Goal: Transaction & Acquisition: Purchase product/service

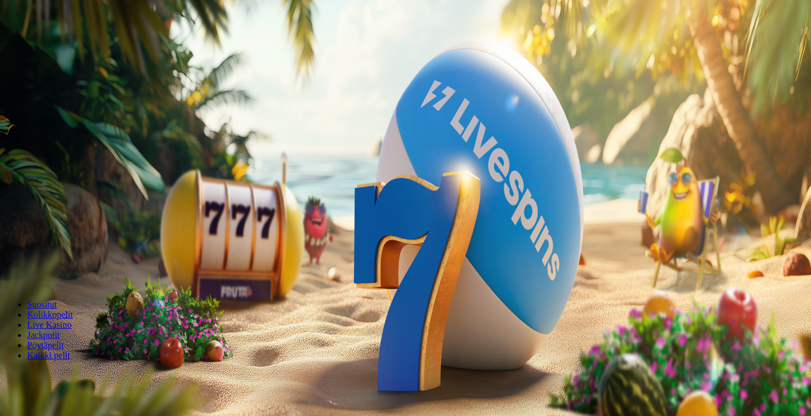
click at [85, 237] on input "***" at bounding box center [45, 242] width 80 height 11
type input "*"
type input "**"
click at [64, 268] on button "Talleta ja pelaa" at bounding box center [34, 274] width 59 height 12
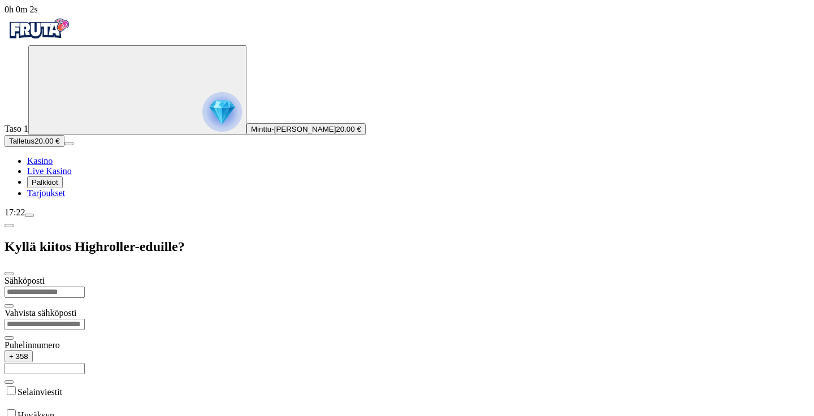
click at [85, 286] on input "email" at bounding box center [45, 291] width 80 height 11
type input "**********"
click at [62, 387] on label "Selainviestit" at bounding box center [40, 392] width 45 height 10
click at [145, 276] on form "**********" at bounding box center [407, 374] width 805 height 197
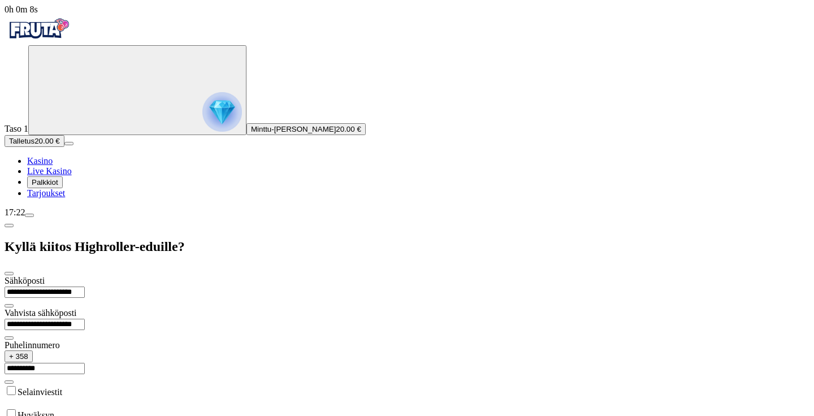
click at [136, 407] on div "Hyväksyn" at bounding box center [407, 413] width 805 height 13
click at [85, 363] on input "**********" at bounding box center [45, 368] width 80 height 11
type input "*********"
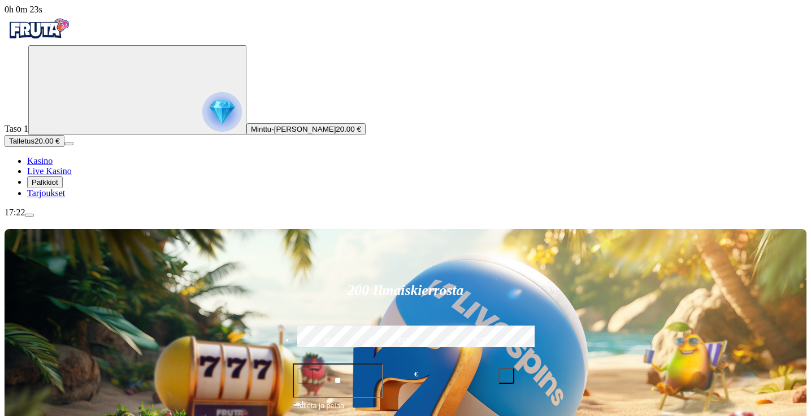
click at [54, 188] on button "Palkkiot" at bounding box center [45, 182] width 36 height 12
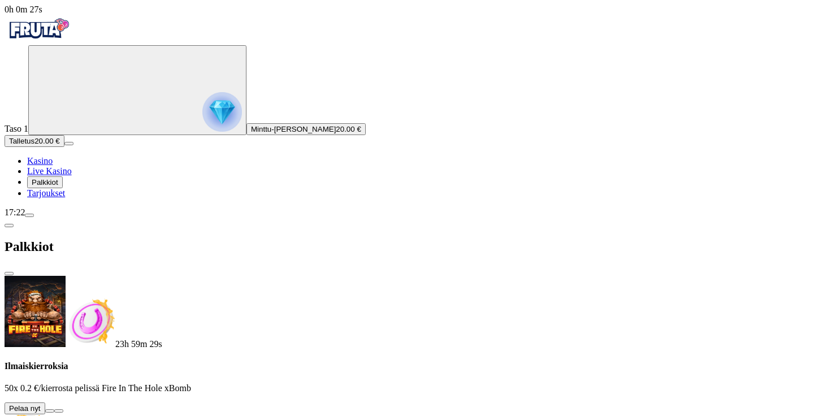
click at [54, 409] on button at bounding box center [49, 410] width 9 height 3
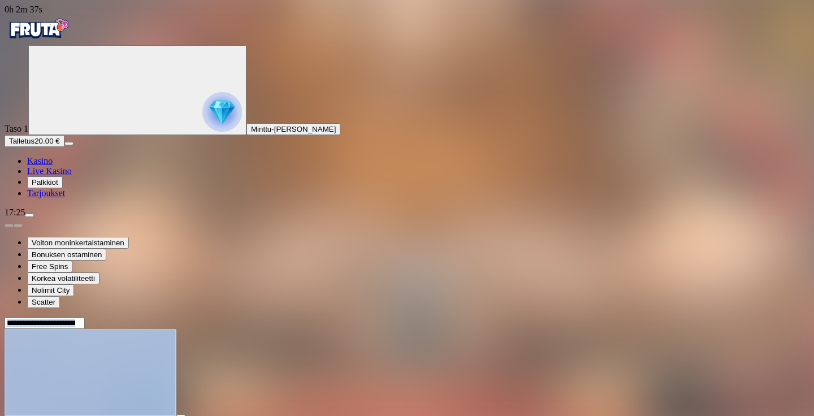
click at [659, 358] on div at bounding box center [407, 373] width 805 height 89
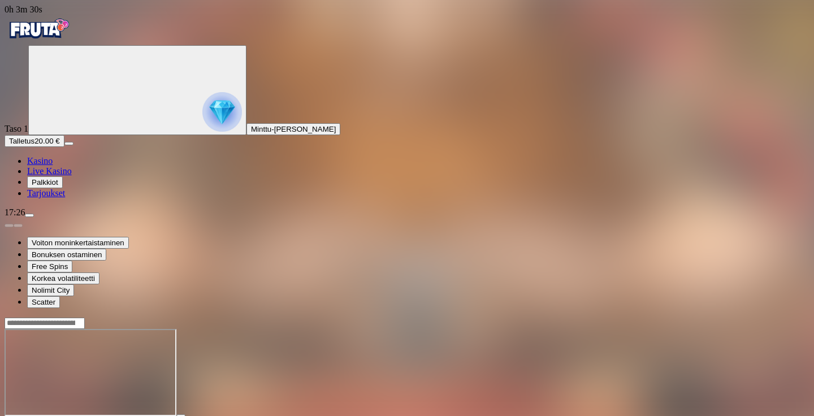
click at [58, 186] on span "Palkkiot" at bounding box center [45, 182] width 27 height 8
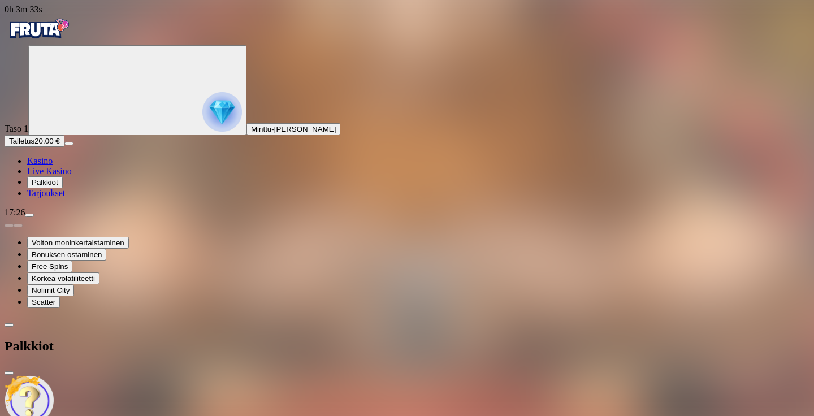
click at [9, 373] on span "close icon" at bounding box center [9, 373] width 0 height 0
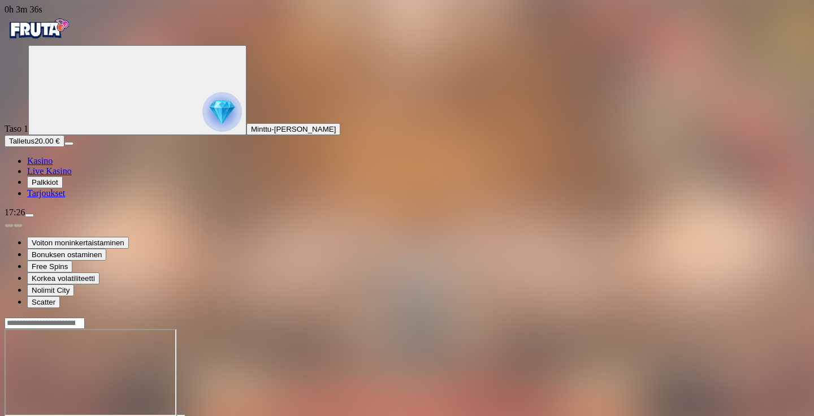
click at [85, 318] on input "Search" at bounding box center [45, 323] width 80 height 11
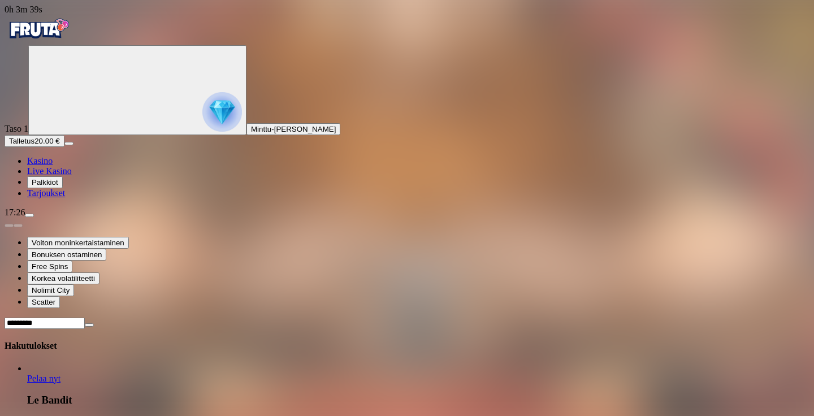
type input "*********"
click at [27, 384] on link "Le Bandit" at bounding box center [27, 384] width 0 height 0
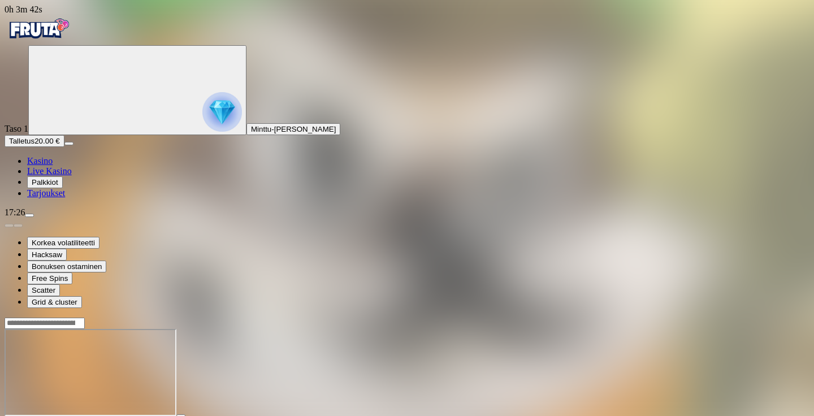
click at [59, 198] on span "Tarjoukset" at bounding box center [46, 193] width 38 height 10
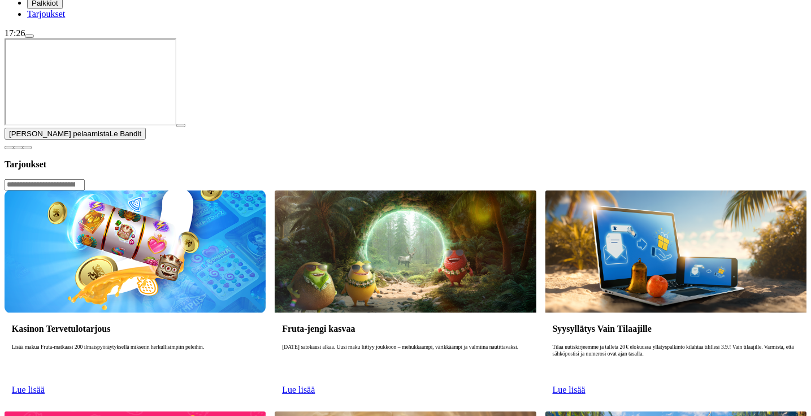
scroll to position [188, 0]
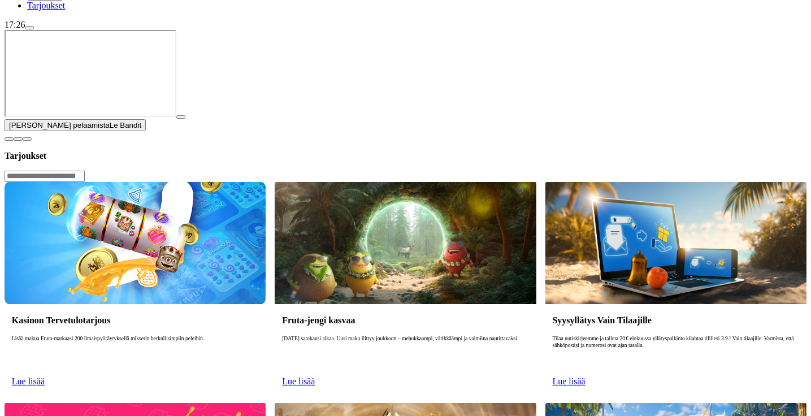
click at [185, 119] on button "button" at bounding box center [180, 116] width 9 height 3
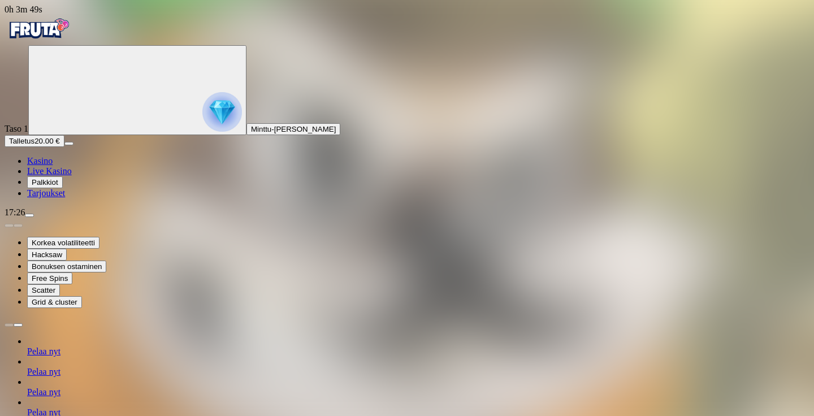
type input "*******"
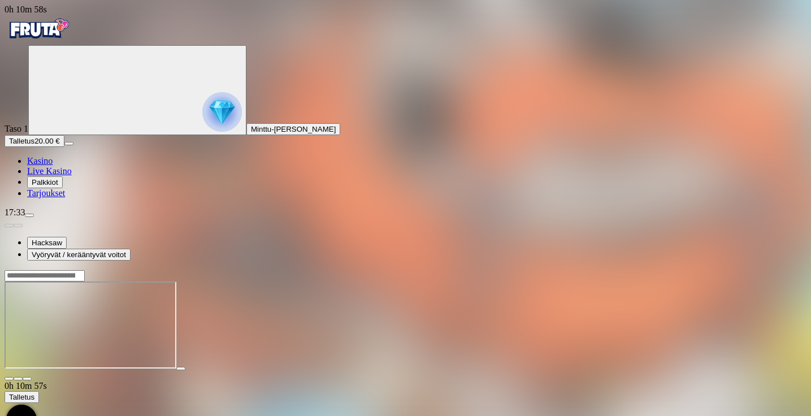
click at [27, 379] on span "fullscreen icon" at bounding box center [27, 379] width 0 height 0
click at [85, 270] on input "Search" at bounding box center [45, 275] width 80 height 11
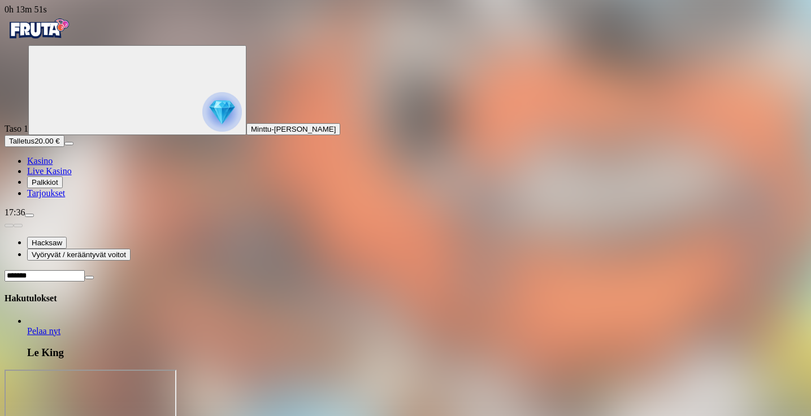
type input "*******"
click at [60, 326] on span "Pelaa nyt" at bounding box center [43, 331] width 33 height 10
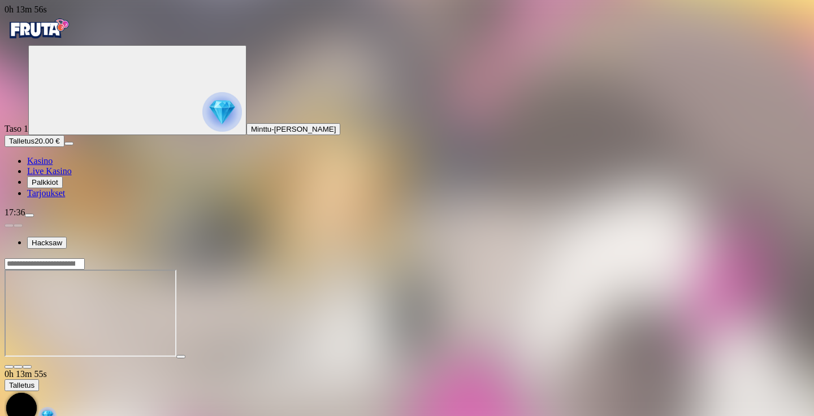
click at [27, 367] on span "fullscreen icon" at bounding box center [27, 367] width 0 height 0
click at [740, 258] on div at bounding box center [407, 264] width 805 height 12
click at [85, 258] on input "Search" at bounding box center [45, 263] width 80 height 11
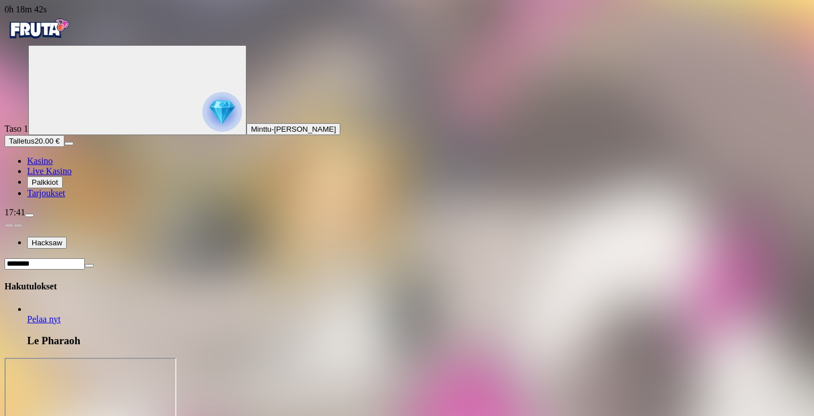
type input "********"
click at [60, 314] on span "Pelaa nyt" at bounding box center [43, 319] width 33 height 10
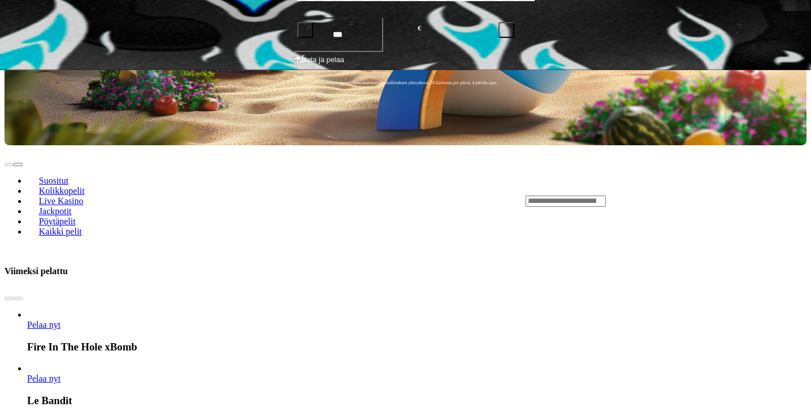
scroll to position [346, 0]
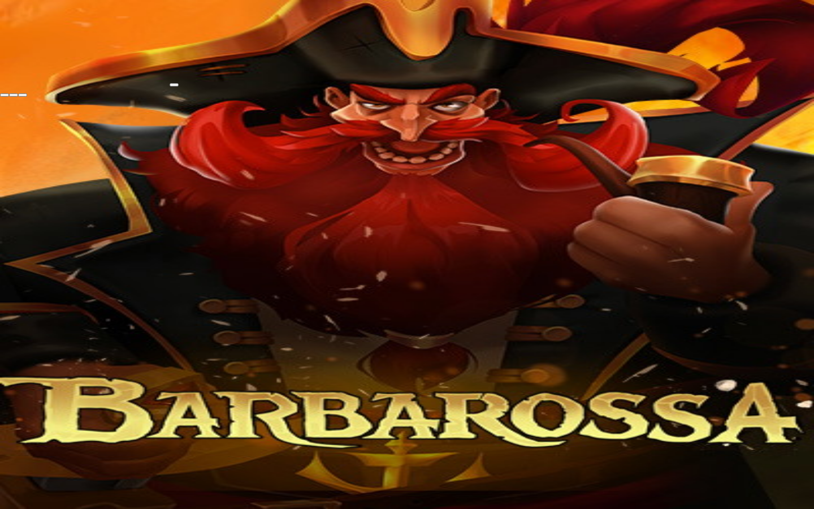
click at [170, 85] on iframe at bounding box center [85, 42] width 170 height 85
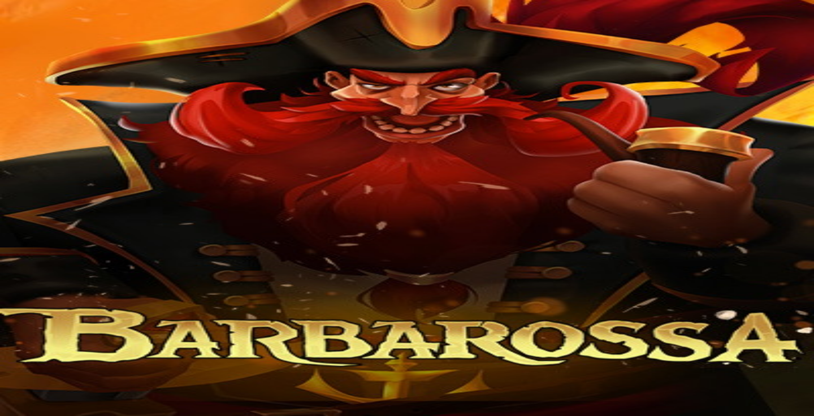
click at [27, 388] on span "fullscreen icon" at bounding box center [27, 388] width 0 height 0
click at [56, 93] on img "Primary" at bounding box center [56, 70] width 46 height 46
click at [9, 388] on span "close icon" at bounding box center [9, 388] width 0 height 0
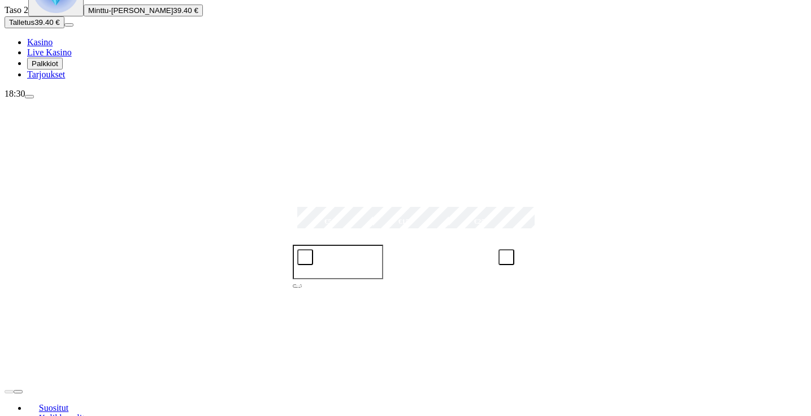
scroll to position [87, 0]
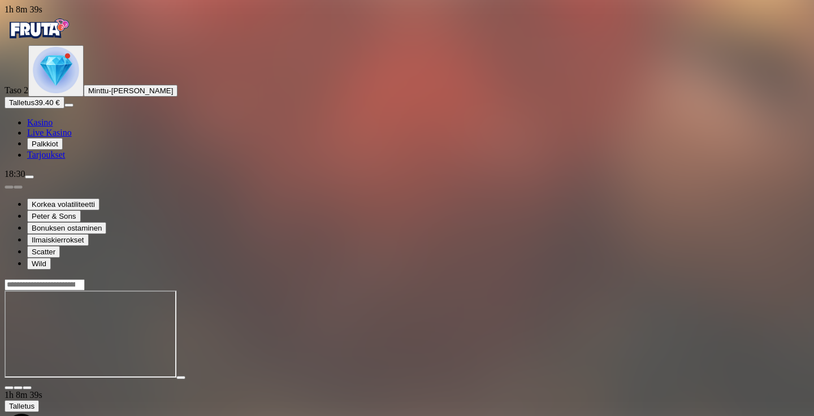
click at [61, 93] on img "Primary" at bounding box center [56, 70] width 46 height 46
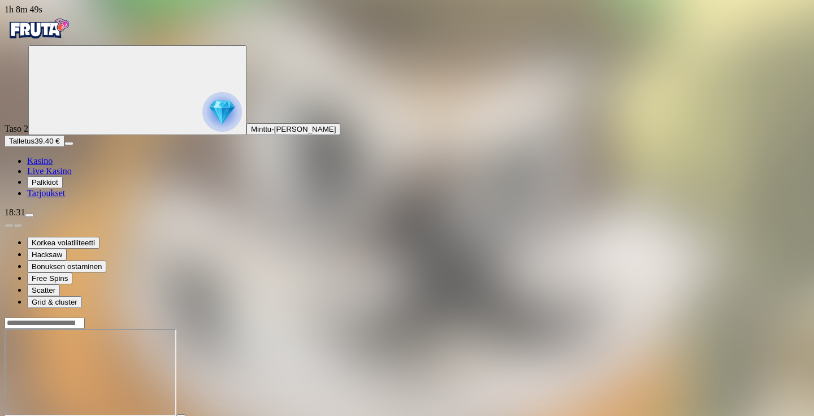
click at [489, 346] on div at bounding box center [407, 373] width 805 height 89
click at [202, 132] on img "Primary" at bounding box center [222, 112] width 40 height 40
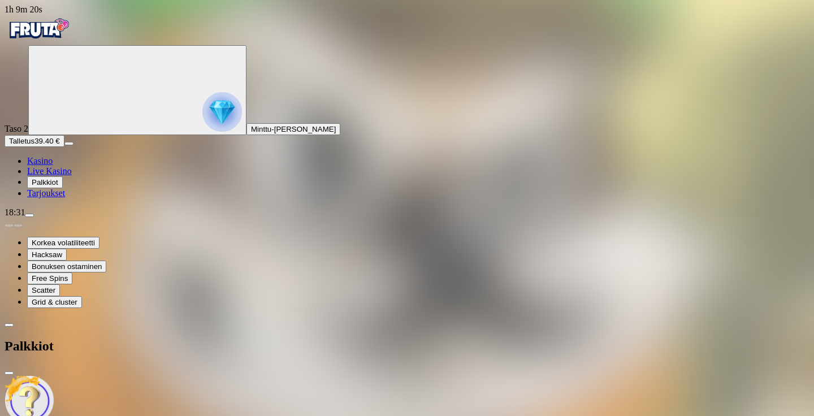
click at [9, 373] on span "close icon" at bounding box center [9, 373] width 0 height 0
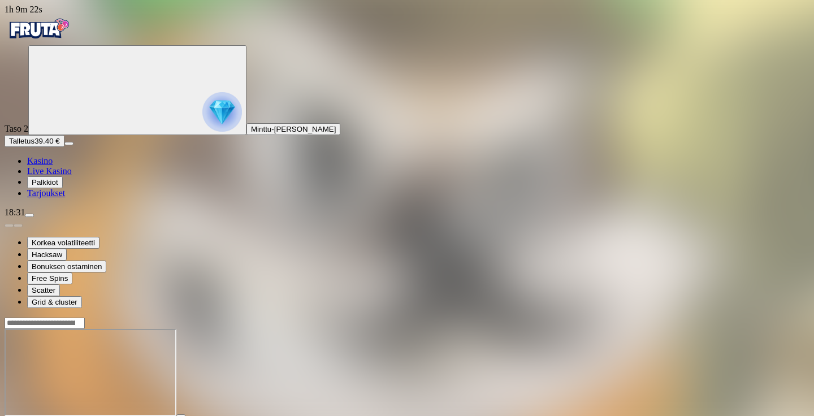
click at [53, 166] on span "Kasino" at bounding box center [39, 161] width 25 height 10
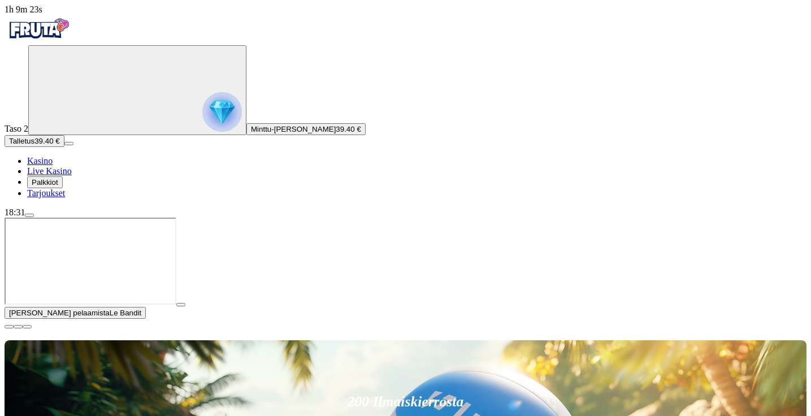
click at [62, 188] on button "Palkkiot" at bounding box center [45, 182] width 36 height 12
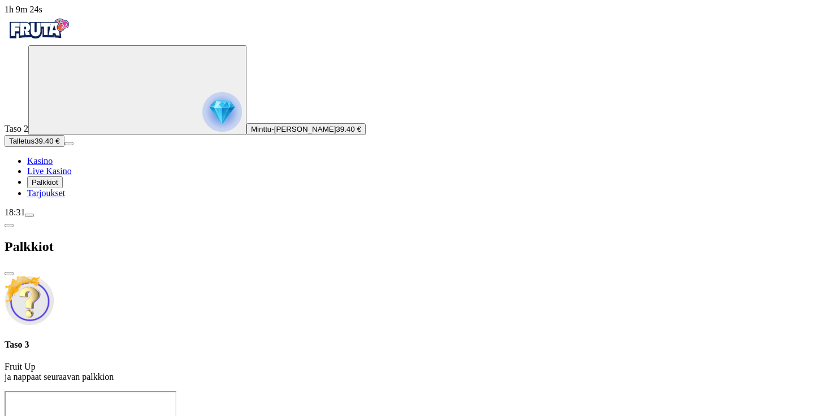
click at [355, 391] on div at bounding box center [407, 391] width 805 height 0
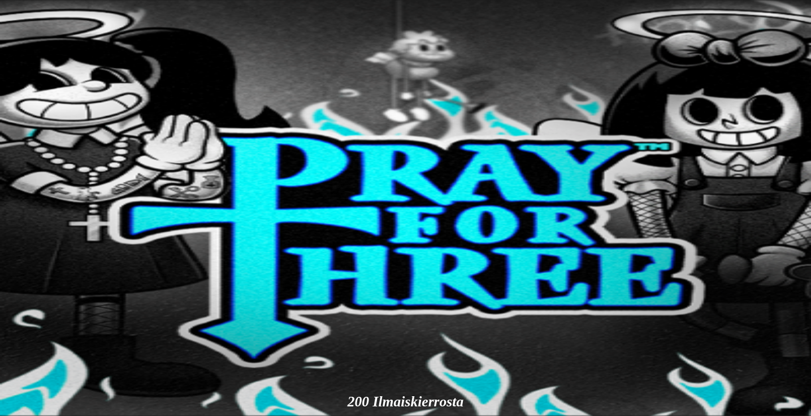
click at [9, 327] on span "close icon" at bounding box center [9, 327] width 0 height 0
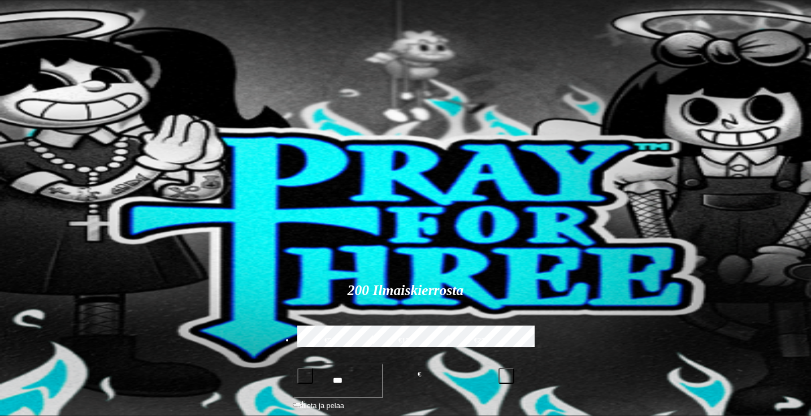
click at [29, 215] on span "menu icon" at bounding box center [29, 215] width 0 height 0
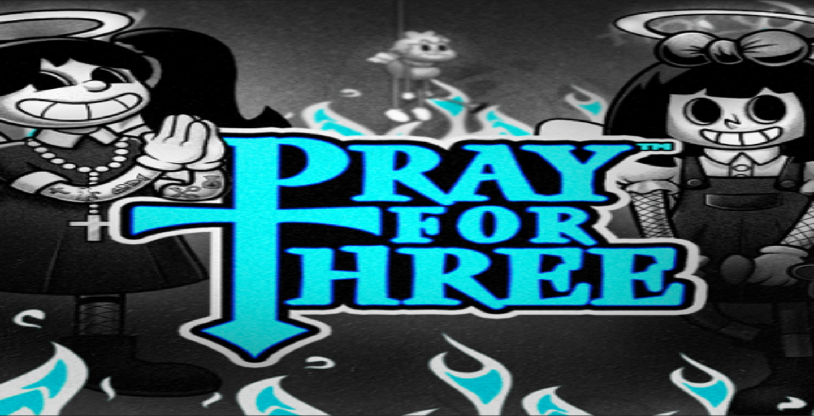
click at [36, 352] on span "Kotiutus" at bounding box center [22, 356] width 27 height 8
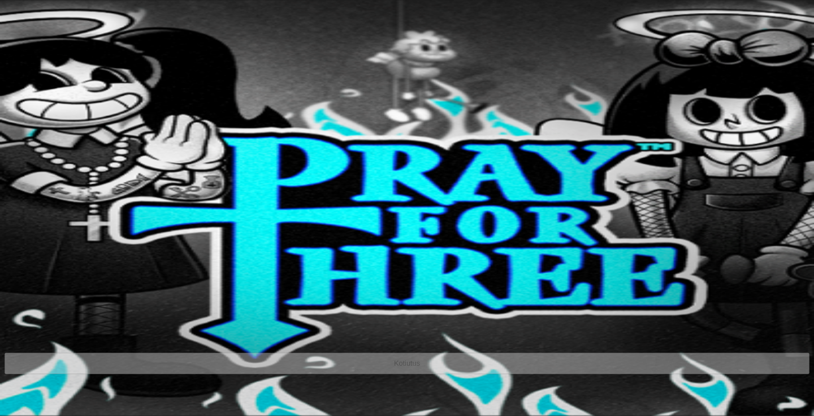
click at [83, 319] on input "number" at bounding box center [44, 337] width 79 height 36
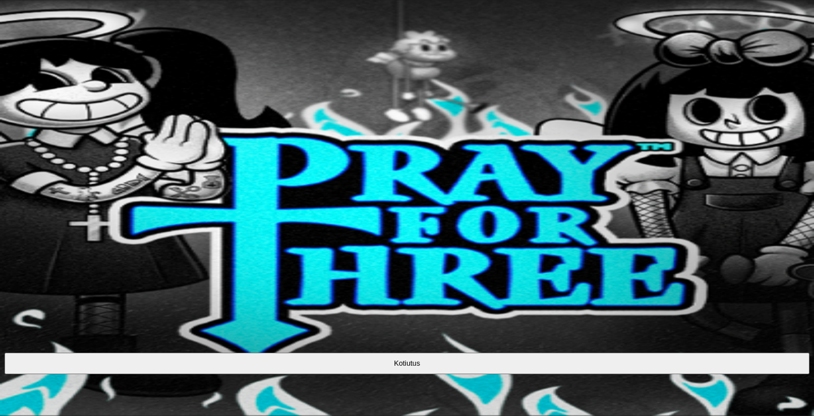
type input "*****"
click at [238, 353] on button "Kotiutus" at bounding box center [407, 363] width 805 height 21
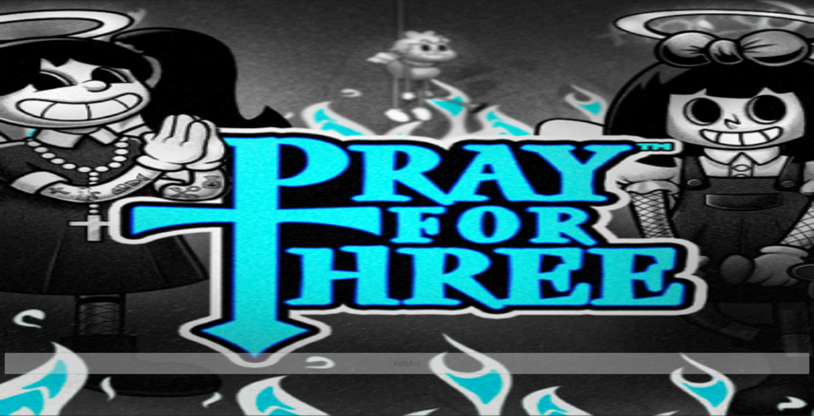
click at [277, 290] on span "Bonukset" at bounding box center [262, 294] width 32 height 8
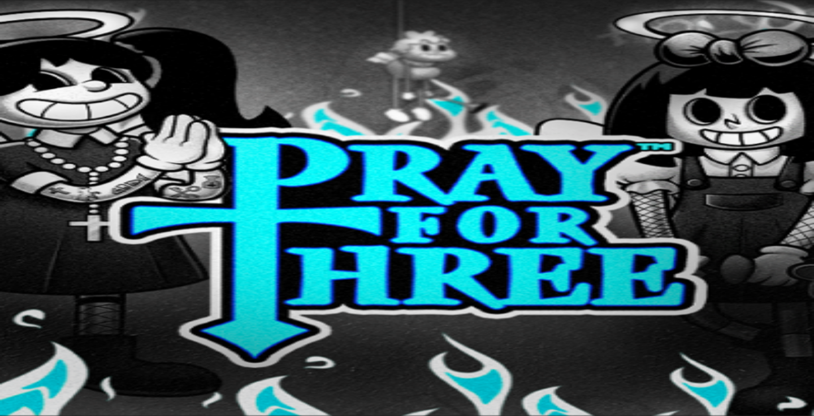
click at [191, 340] on div "Bonuskassa 0.06 € 0.00%" at bounding box center [407, 350] width 805 height 20
click at [9, 225] on span "chevron-left icon" at bounding box center [9, 225] width 0 height 0
click at [58, 186] on span "Palkkiot" at bounding box center [45, 182] width 27 height 8
click at [65, 198] on link "Tarjoukset" at bounding box center [46, 193] width 38 height 10
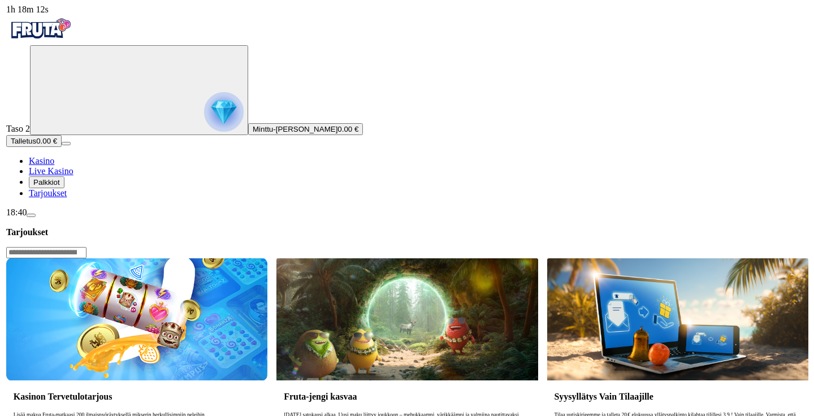
scroll to position [51, 0]
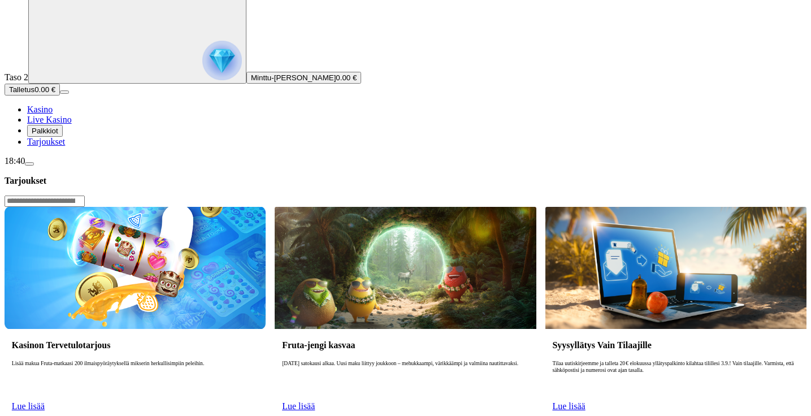
click at [29, 164] on span "menu icon" at bounding box center [29, 164] width 0 height 0
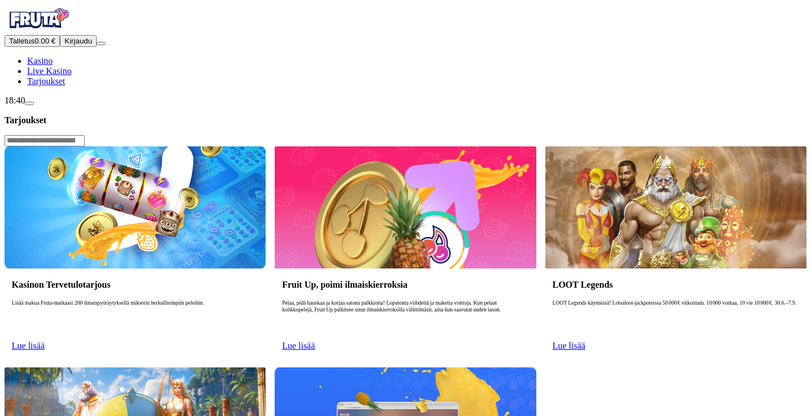
click at [34, 45] on span "Talletus" at bounding box center [21, 41] width 25 height 8
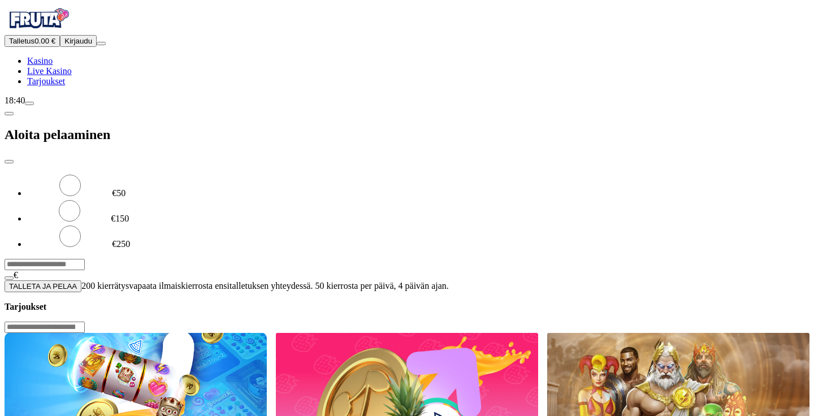
drag, startPoint x: 149, startPoint y: 98, endPoint x: 113, endPoint y: 98, distance: 35.6
click at [114, 98] on div "Talletus 0.00 € Kirjaudu Kasino Live Kasino Tarjoukset 18:40 Aloita pelaaminen …" at bounding box center [407, 149] width 805 height 288
type input "**"
click at [77, 282] on span "TALLETA JA PELAA" at bounding box center [43, 286] width 68 height 8
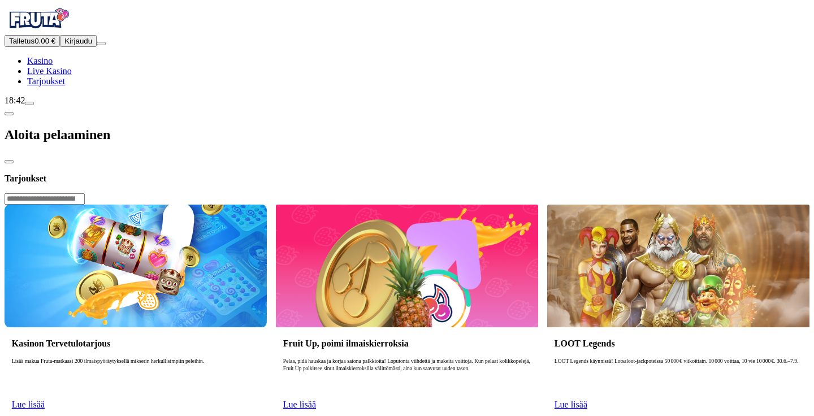
click at [65, 86] on span "Tarjoukset" at bounding box center [46, 81] width 38 height 10
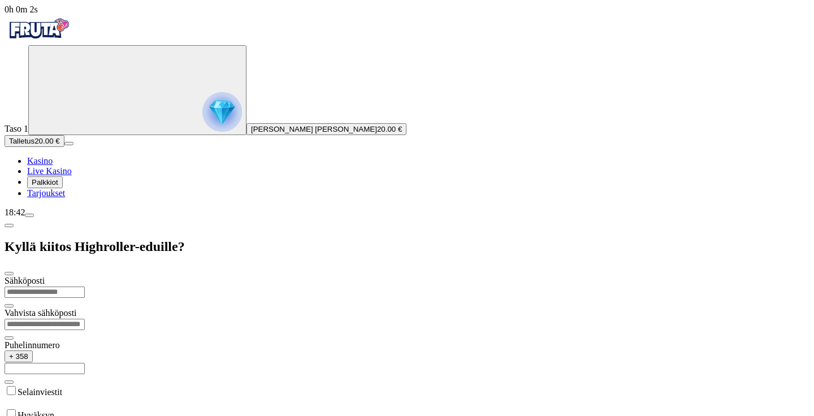
click at [85, 286] on input "email" at bounding box center [45, 291] width 80 height 11
type input "*"
type input "**********"
click at [85, 319] on input "email" at bounding box center [45, 324] width 80 height 11
type input "**********"
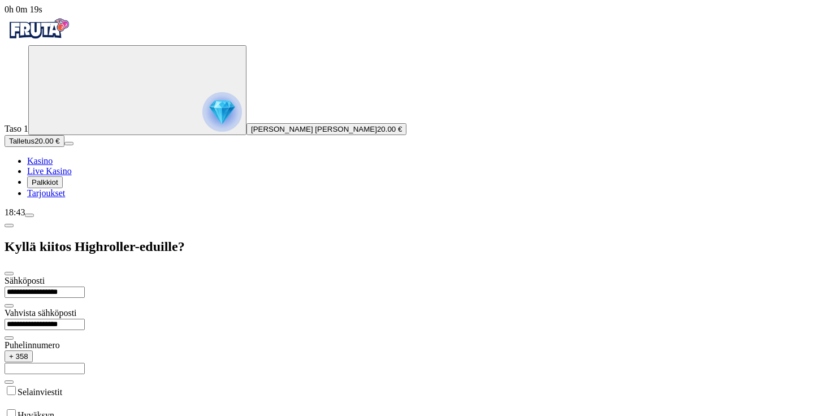
click at [233, 340] on div "Puhelinnumero + 358" at bounding box center [407, 362] width 805 height 44
click at [85, 363] on input "text" at bounding box center [45, 368] width 80 height 11
type input "*********"
click at [146, 384] on div "Selainviestit" at bounding box center [407, 395] width 805 height 23
click at [62, 387] on label "Selainviestit" at bounding box center [40, 392] width 45 height 10
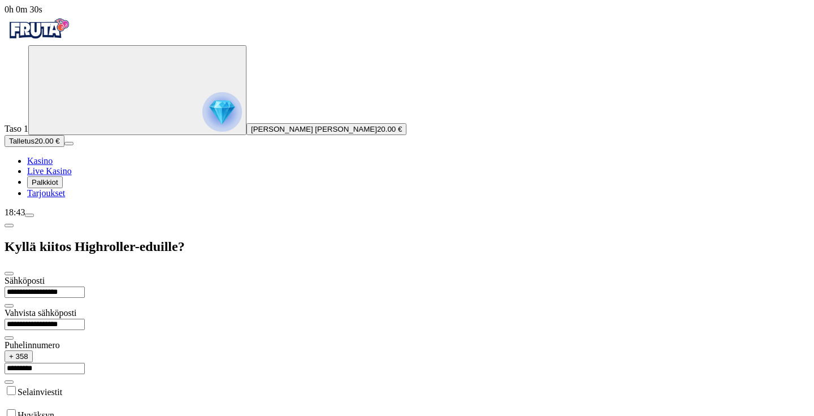
click at [54, 410] on label "Hyväksyn" at bounding box center [36, 415] width 37 height 10
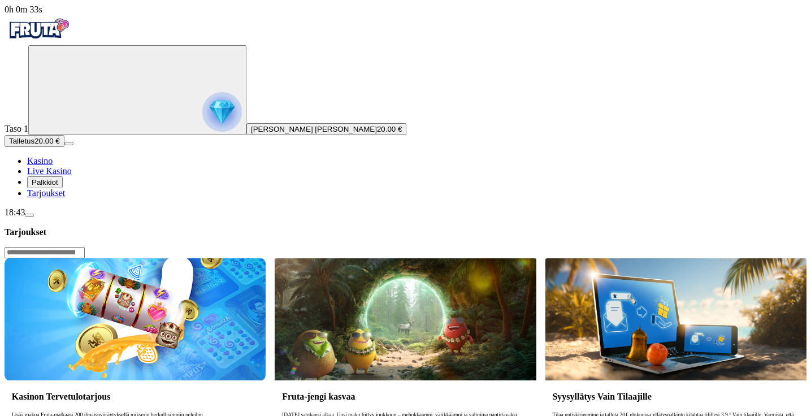
click at [65, 198] on span "Tarjoukset" at bounding box center [46, 193] width 38 height 10
click at [63, 188] on button "Palkkiot" at bounding box center [45, 182] width 36 height 12
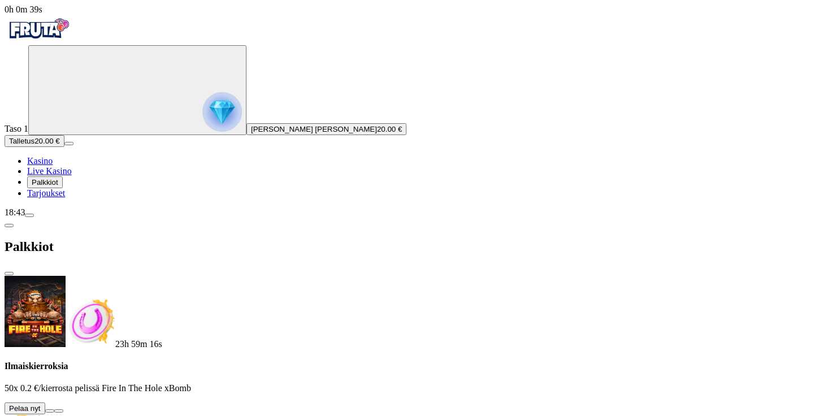
click at [54, 409] on button at bounding box center [49, 410] width 9 height 3
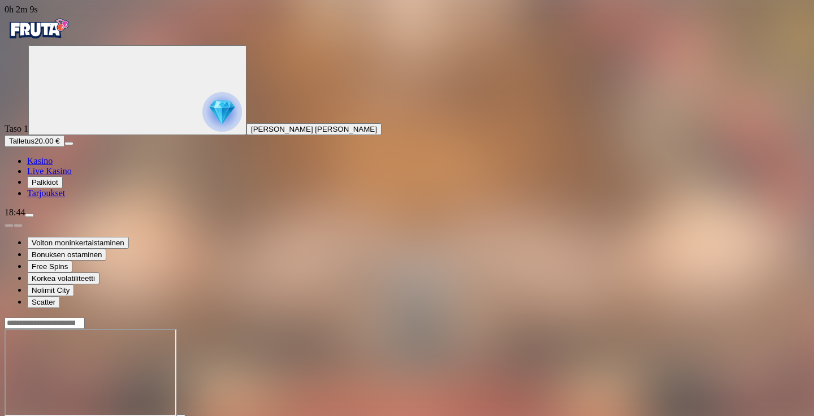
click at [53, 166] on span "Kasino" at bounding box center [39, 161] width 25 height 10
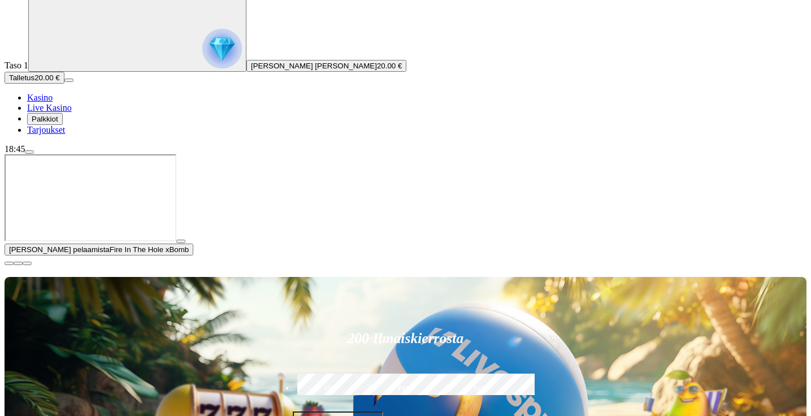
scroll to position [24, 0]
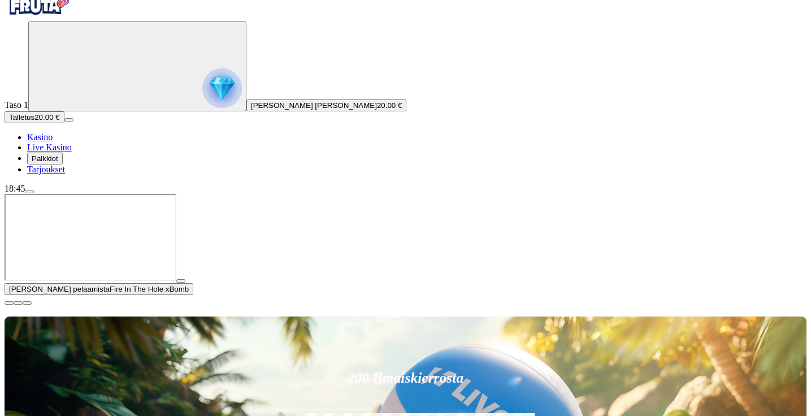
click at [9, 303] on span "close icon" at bounding box center [9, 303] width 0 height 0
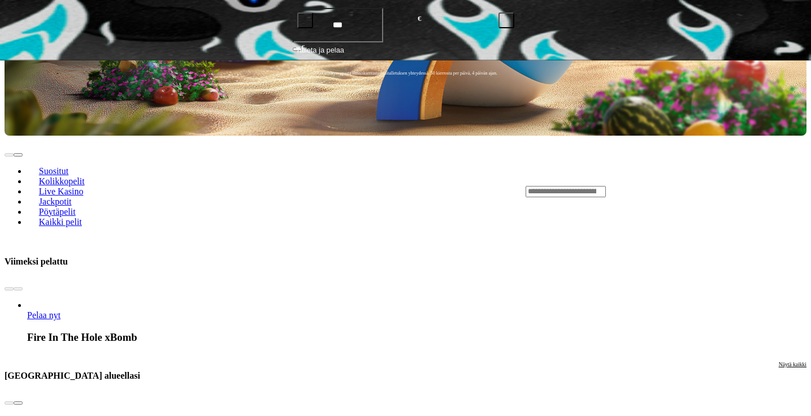
scroll to position [357, 0]
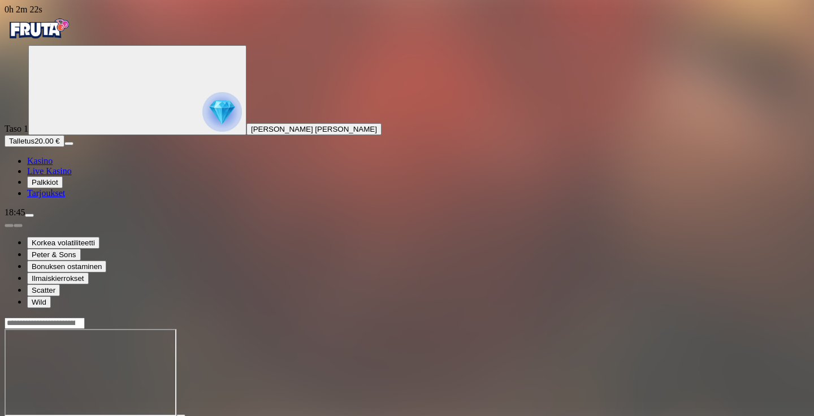
click at [251, 133] on span "Juha Severi Edward Luoma" at bounding box center [314, 129] width 126 height 8
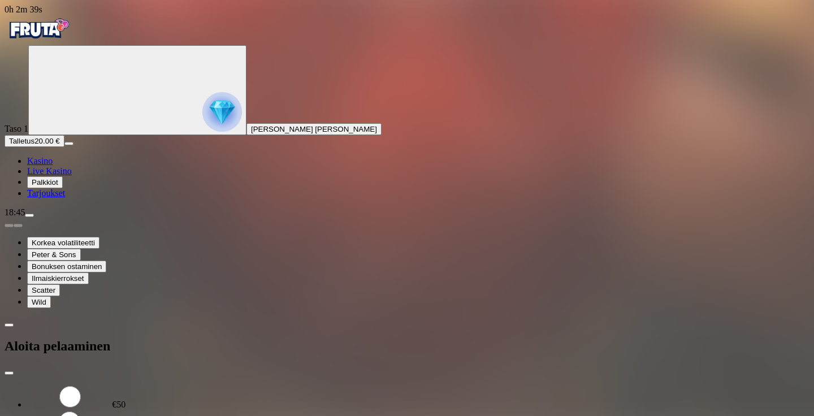
click at [9, 373] on span "close icon" at bounding box center [9, 373] width 0 height 0
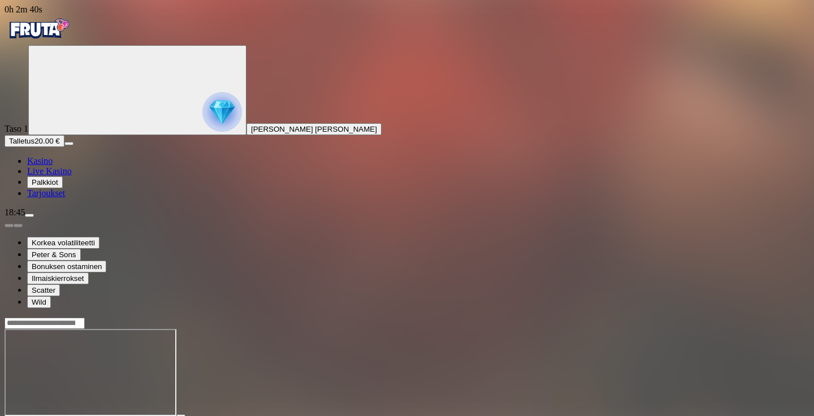
click at [58, 186] on span "Palkkiot" at bounding box center [45, 182] width 27 height 8
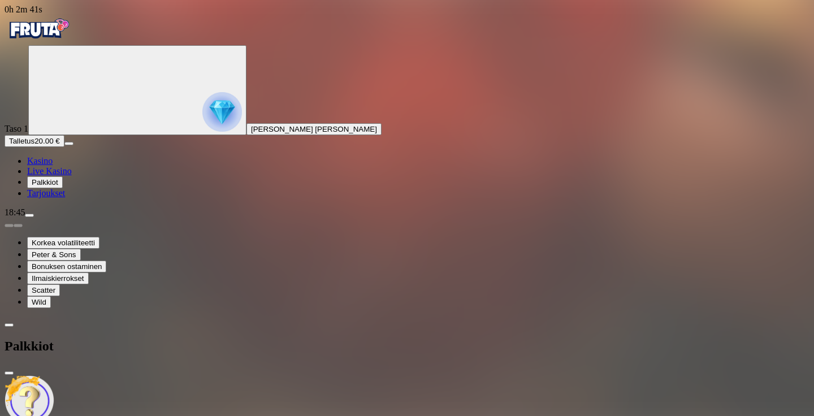
click at [53, 166] on span "Kasino" at bounding box center [39, 161] width 25 height 10
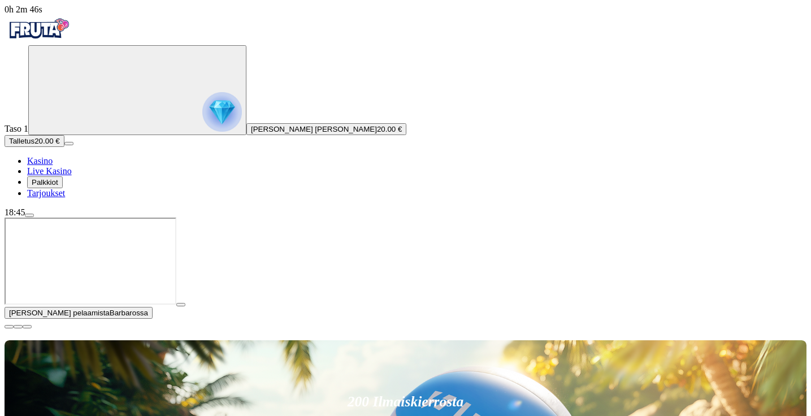
click at [9, 327] on span "close icon" at bounding box center [9, 327] width 0 height 0
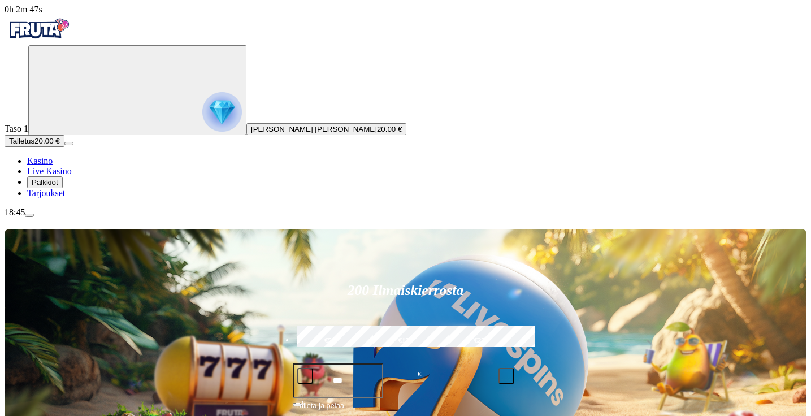
scroll to position [164, 0]
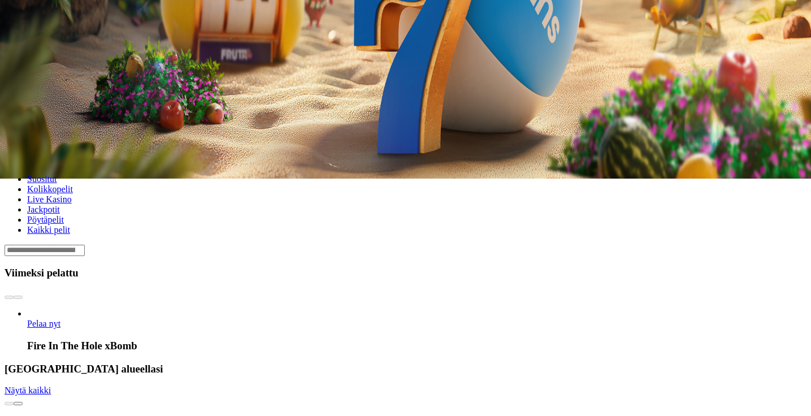
scroll to position [247, 0]
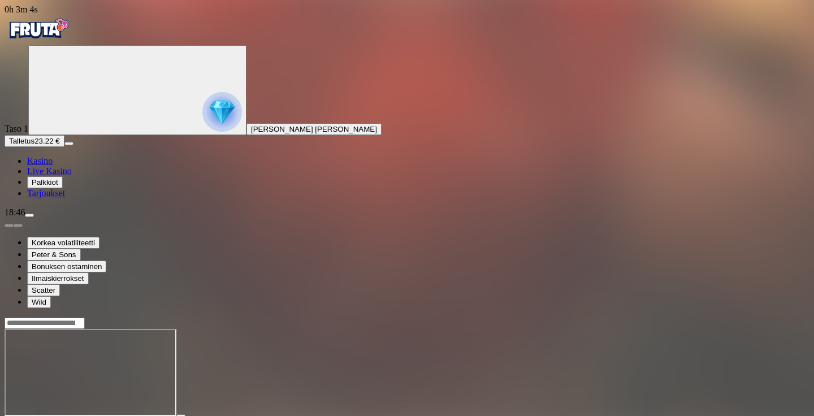
click at [73, 135] on div "Taso 1 Juha Severi Edward Luoma" at bounding box center [407, 90] width 805 height 90
click at [202, 132] on img "Primary" at bounding box center [222, 112] width 40 height 40
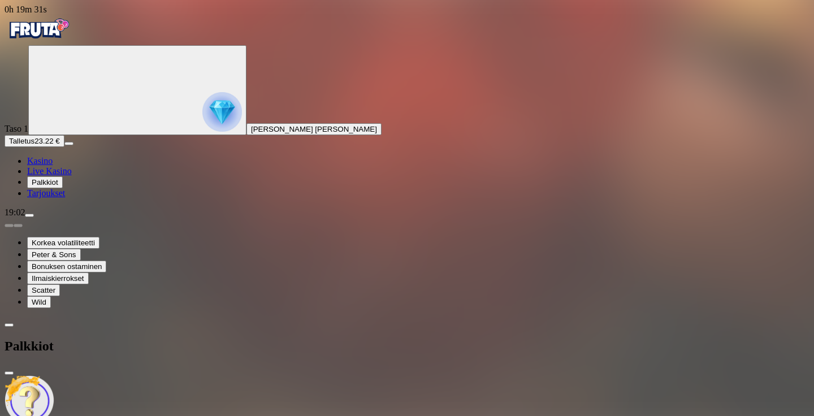
click at [34, 145] on span "Talletus" at bounding box center [21, 141] width 25 height 8
click at [53, 166] on span "Kasino" at bounding box center [39, 161] width 25 height 10
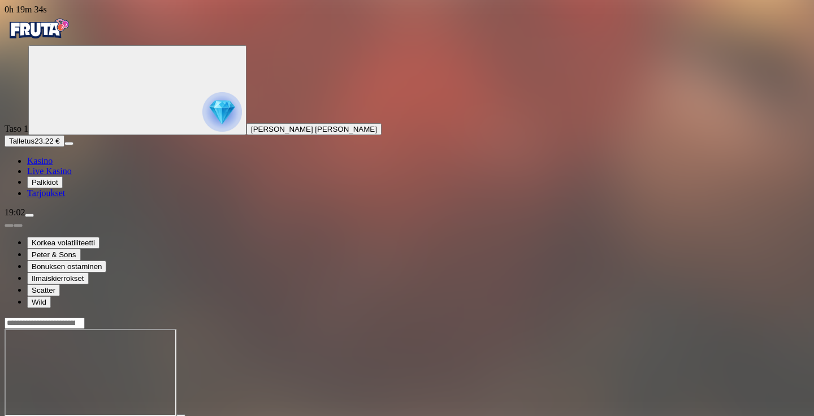
click at [202, 132] on img "Primary" at bounding box center [222, 112] width 40 height 40
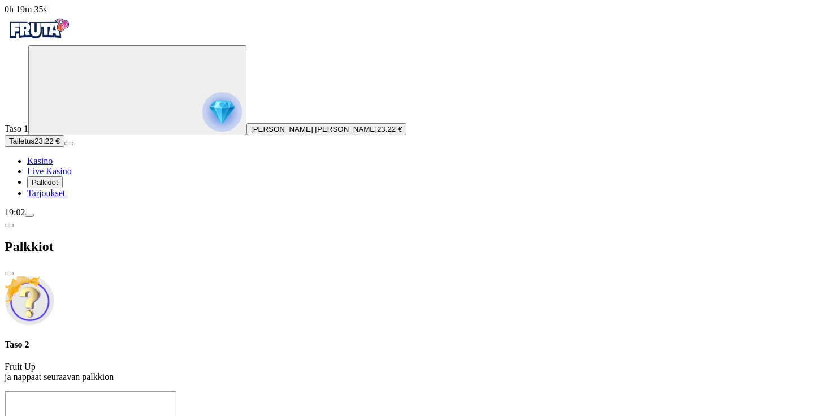
click at [809, 391] on div at bounding box center [407, 391] width 805 height 0
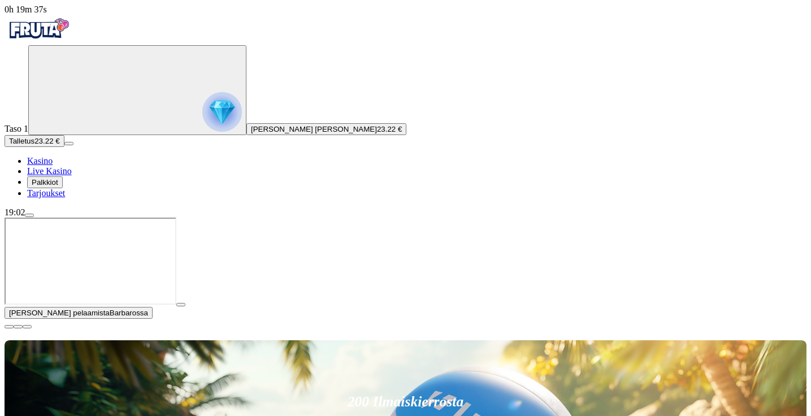
click at [789, 319] on div at bounding box center [406, 324] width 802 height 10
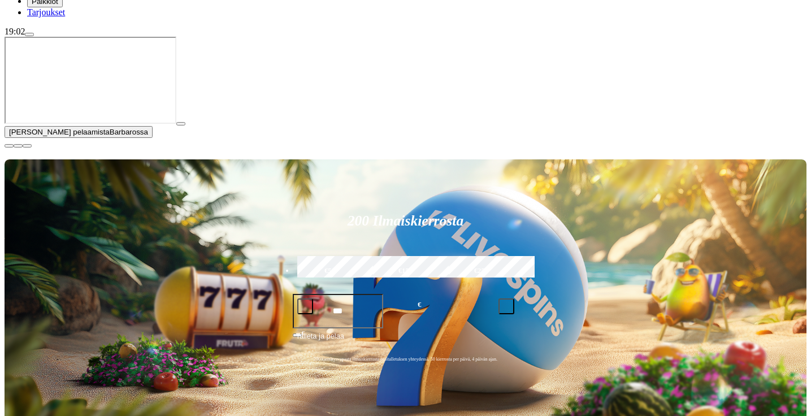
click at [9, 146] on span "close icon" at bounding box center [9, 146] width 0 height 0
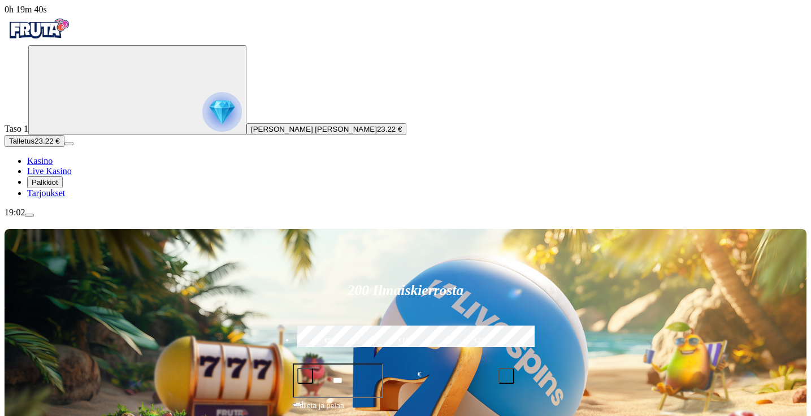
click at [251, 133] on span "Juha Severi Edward Luoma" at bounding box center [314, 129] width 126 height 8
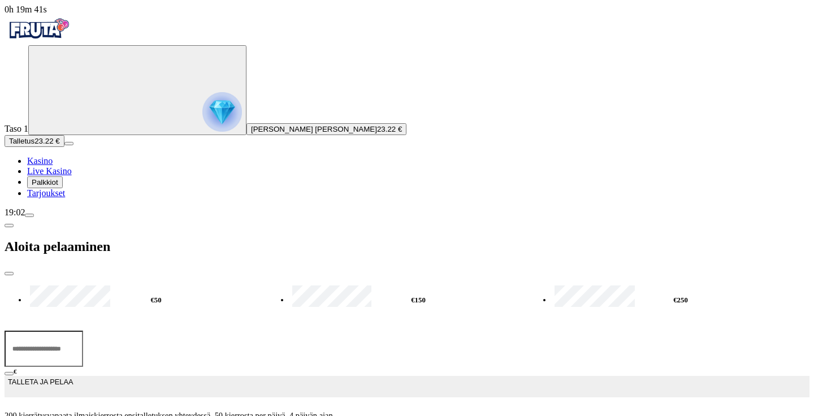
click at [202, 116] on img "Primary" at bounding box center [222, 112] width 40 height 40
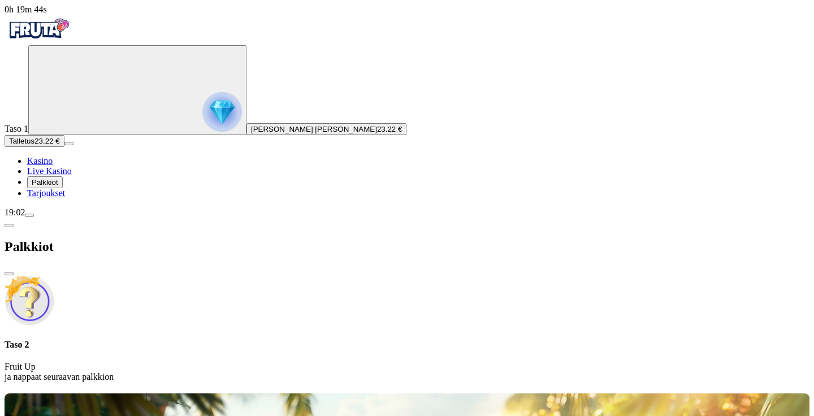
click at [29, 215] on span "menu icon" at bounding box center [29, 215] width 0 height 0
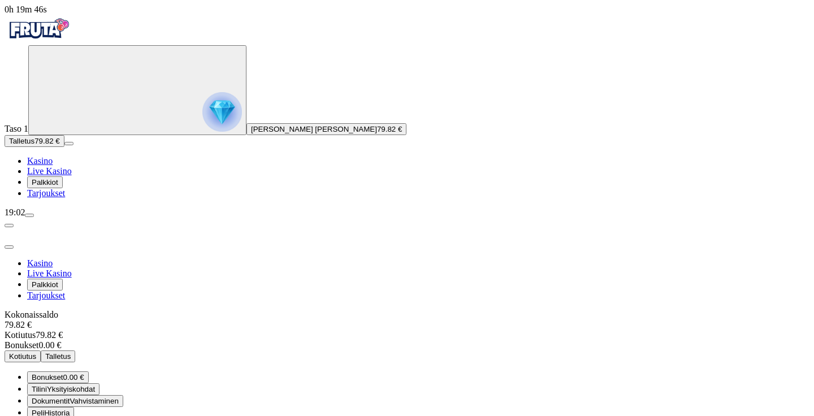
click at [36, 352] on span "Kotiutus" at bounding box center [22, 356] width 27 height 8
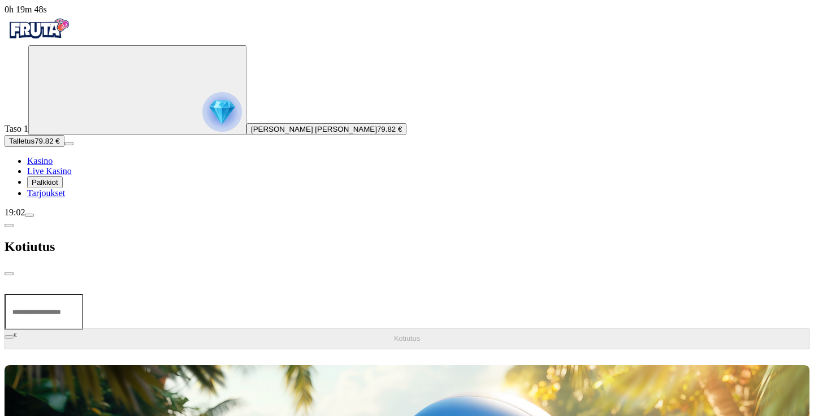
click at [9, 225] on span "chevron-left icon" at bounding box center [9, 225] width 0 height 0
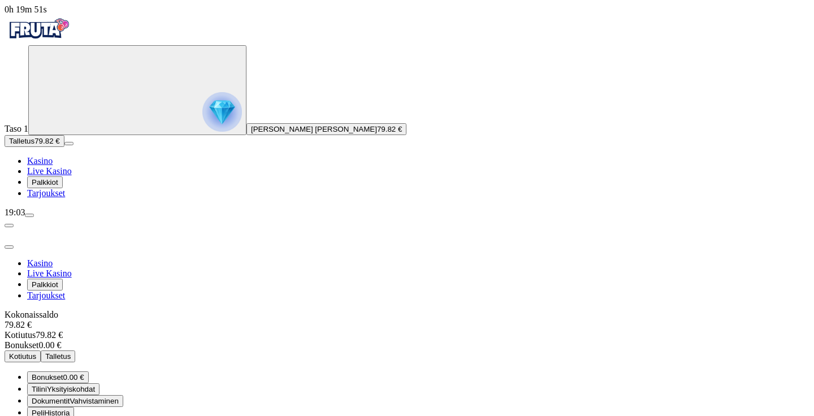
click at [36, 352] on span "Kotiutus" at bounding box center [22, 356] width 27 height 8
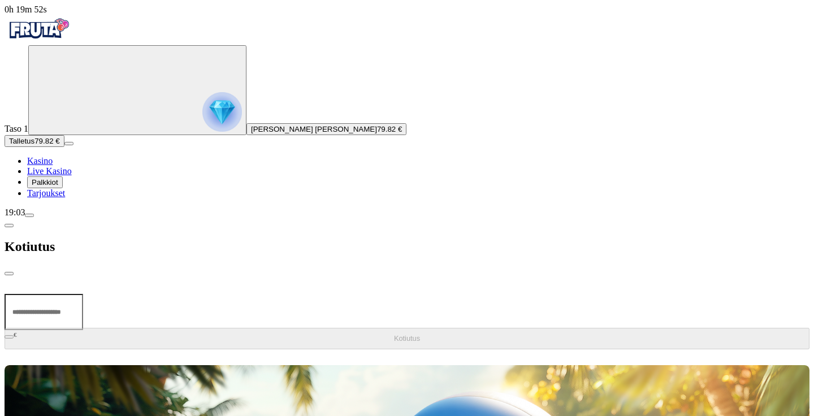
click at [83, 294] on input "number" at bounding box center [44, 312] width 79 height 36
click at [213, 276] on div "€ Kotiutus" at bounding box center [407, 315] width 805 height 78
click at [83, 294] on input "number" at bounding box center [44, 312] width 79 height 36
type input "*****"
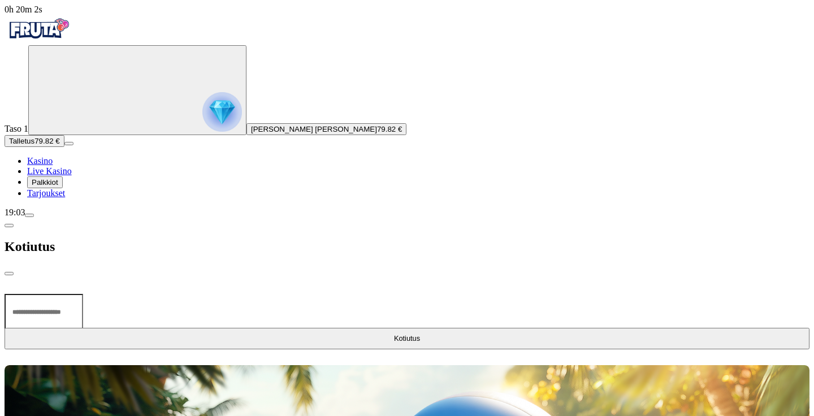
click at [237, 328] on button "Kotiutus" at bounding box center [407, 338] width 805 height 21
